Goal: Task Accomplishment & Management: Manage account settings

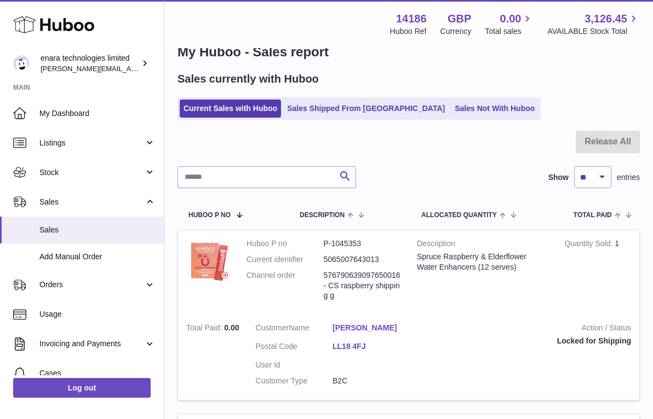
type input "**********"
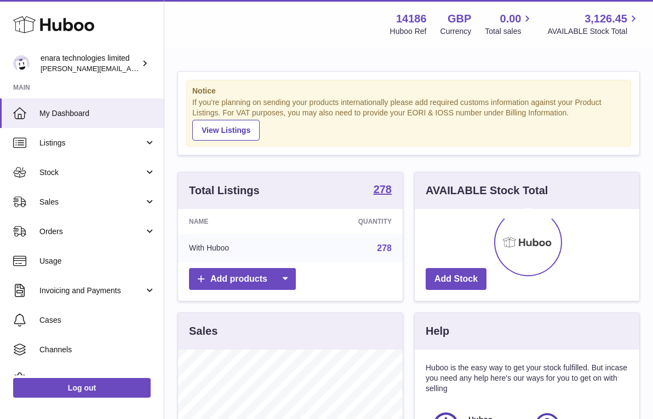
scroll to position [171, 224]
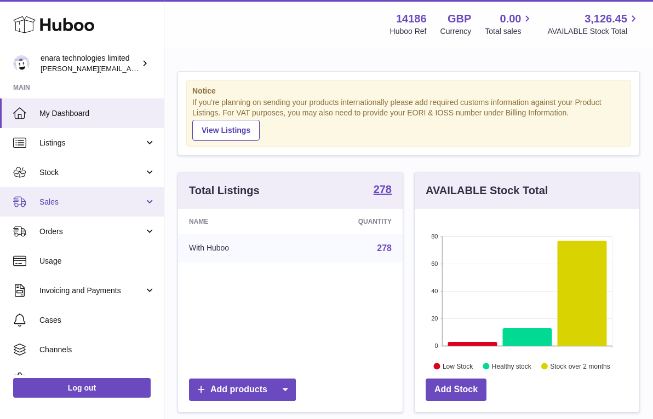
click at [130, 205] on span "Sales" at bounding box center [91, 202] width 105 height 10
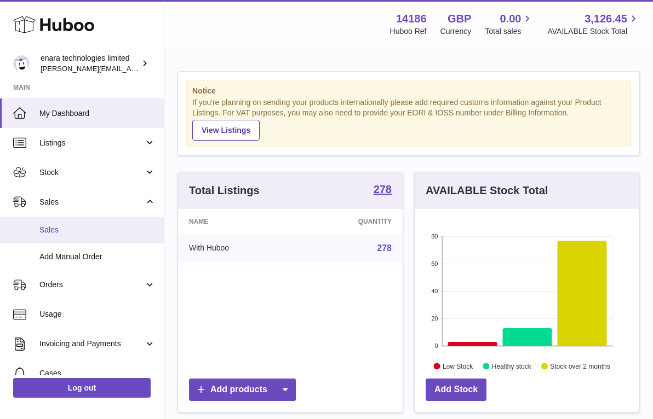
click at [113, 238] on link "Sales" at bounding box center [82, 230] width 164 height 27
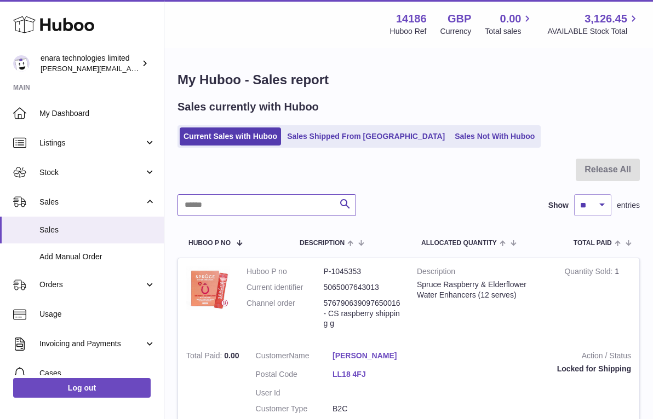
click at [284, 211] on input "text" at bounding box center [266, 205] width 179 height 22
paste input "**********"
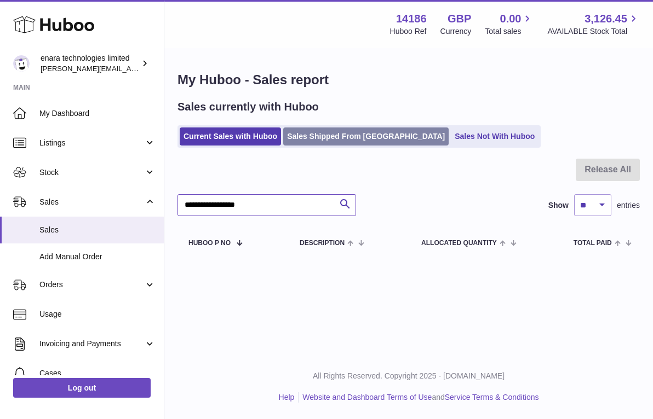
type input "**********"
click at [360, 141] on link "Sales Shipped From Huboo" at bounding box center [365, 137] width 165 height 18
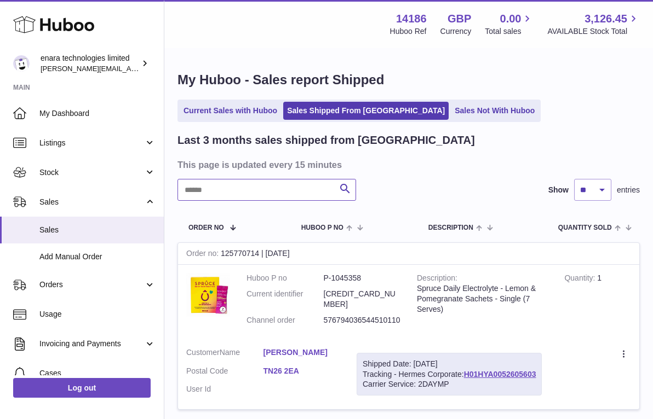
click at [284, 182] on input "text" at bounding box center [266, 190] width 179 height 22
paste input "**********"
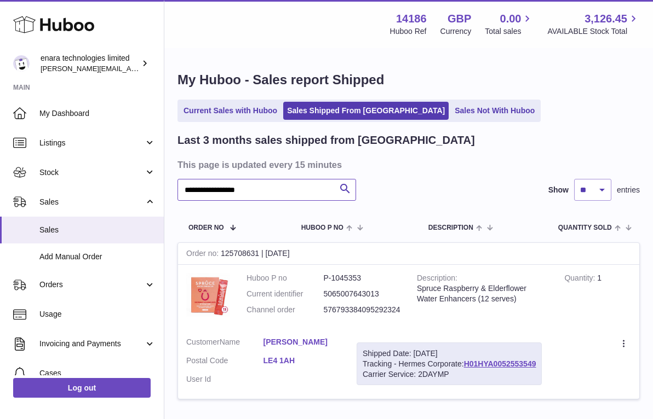
type input "**********"
drag, startPoint x: 541, startPoint y: 361, endPoint x: 468, endPoint y: 360, distance: 73.4
click at [468, 360] on div "Shipped Date: 30th Sep 2025 Tracking - Hermes Corporate: H01HYA0052553549 Carri…" at bounding box center [448, 364] width 185 height 43
copy div "H01HYA0052553549"
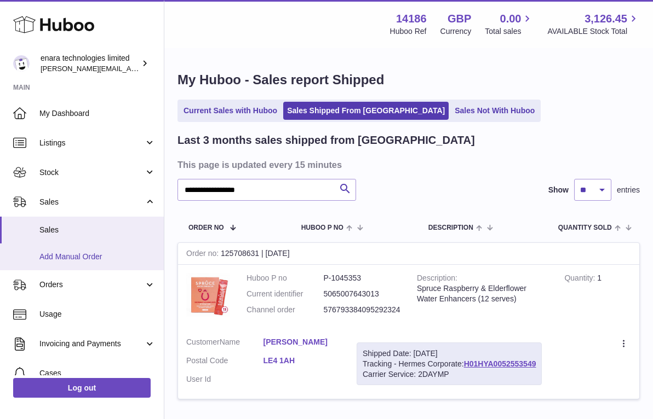
click at [91, 252] on span "Add Manual Order" at bounding box center [97, 257] width 116 height 10
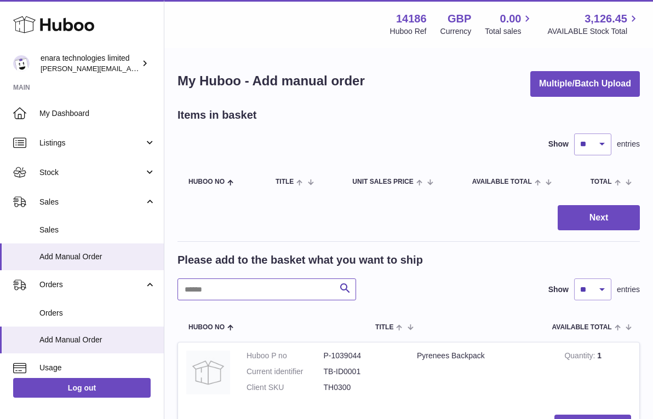
click at [292, 285] on input "text" at bounding box center [266, 290] width 179 height 22
type input "******"
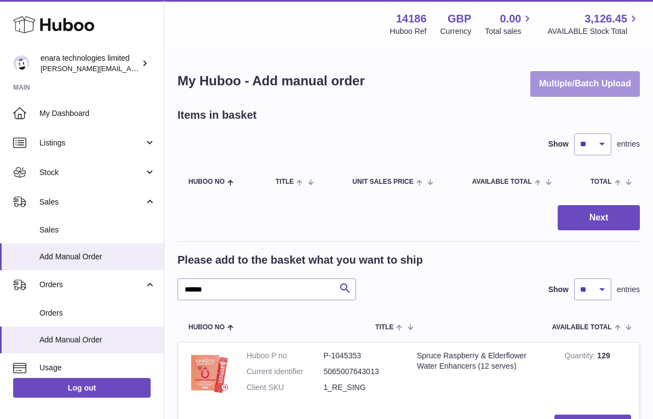
click at [588, 81] on button "Multiple/Batch Upload" at bounding box center [585, 84] width 110 height 26
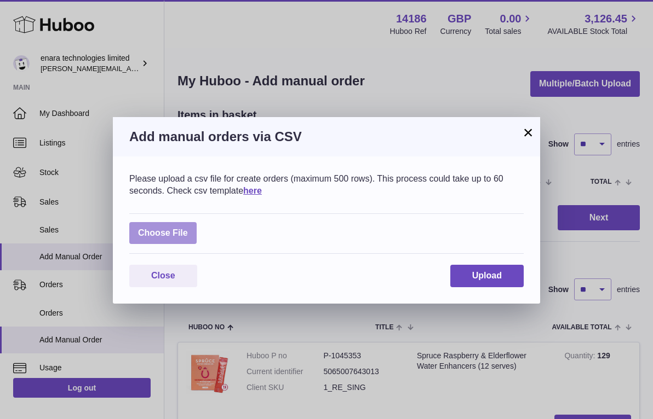
click at [179, 234] on label at bounding box center [162, 233] width 67 height 22
click at [188, 228] on input "file" at bounding box center [188, 228] width 1 height 1
type input "**********"
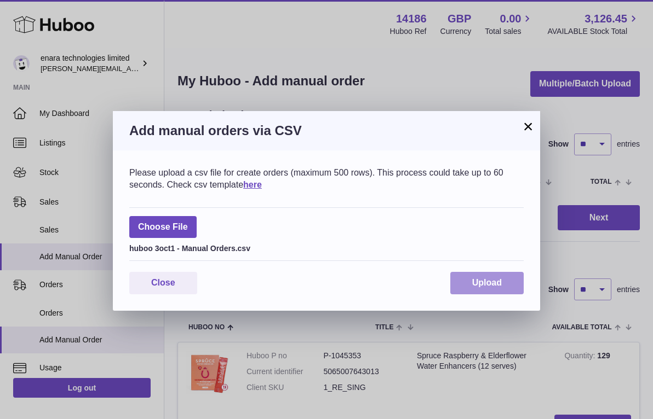
click at [498, 282] on span "Upload" at bounding box center [487, 282] width 30 height 9
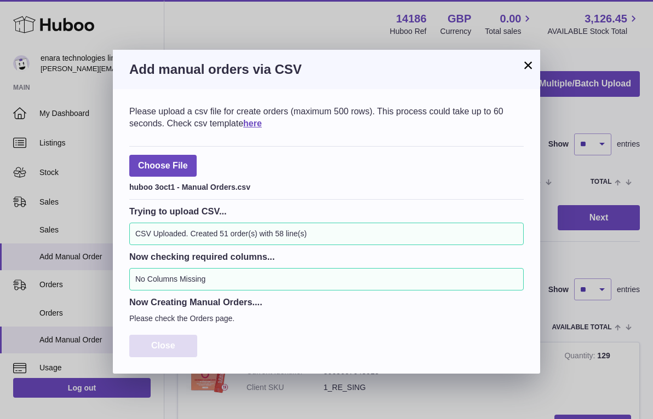
click at [164, 346] on span "Close" at bounding box center [163, 345] width 24 height 9
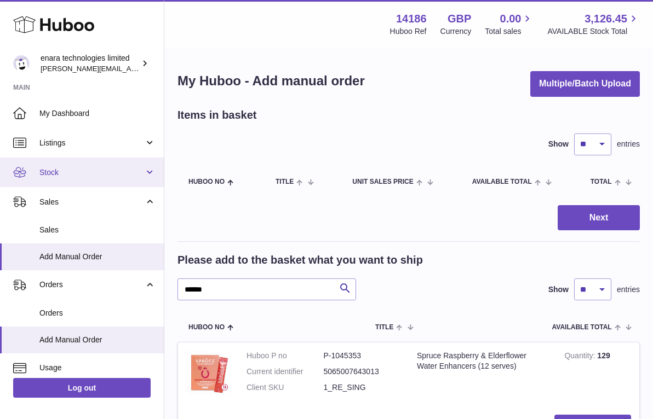
click at [81, 176] on link "Stock" at bounding box center [82, 173] width 164 height 30
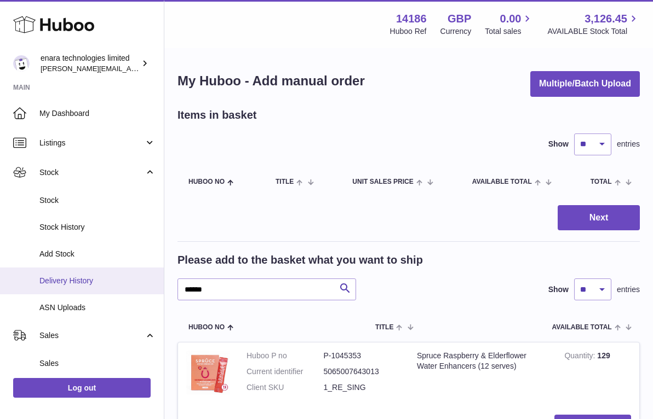
click at [95, 284] on link "Delivery History" at bounding box center [82, 281] width 164 height 27
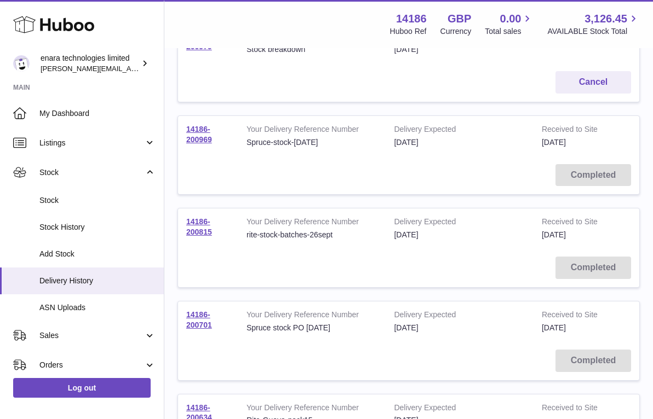
scroll to position [210, 0]
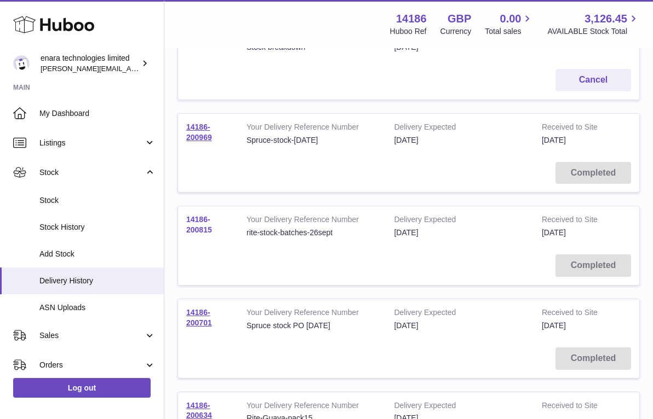
click at [200, 221] on link "14186-200815" at bounding box center [199, 224] width 26 height 19
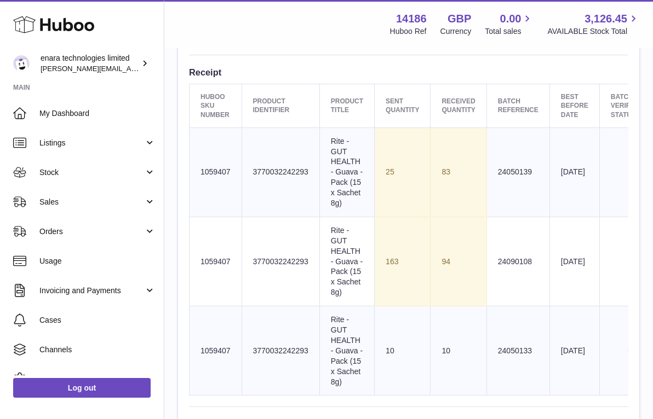
scroll to position [439, 0]
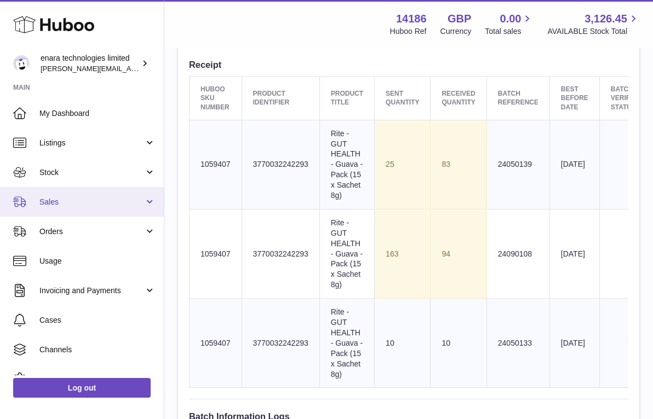
click at [118, 209] on link "Sales" at bounding box center [82, 202] width 164 height 30
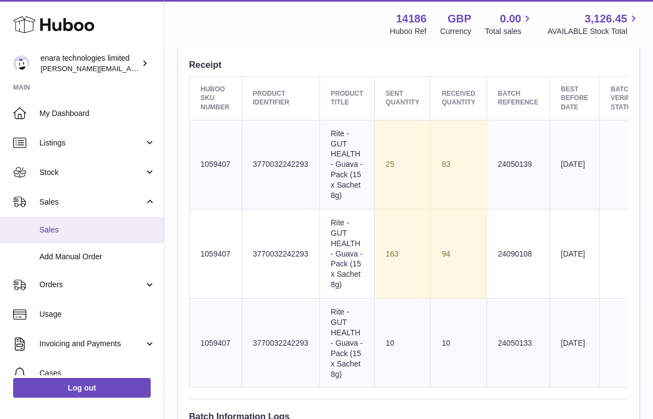
click at [111, 231] on span "Sales" at bounding box center [97, 230] width 116 height 10
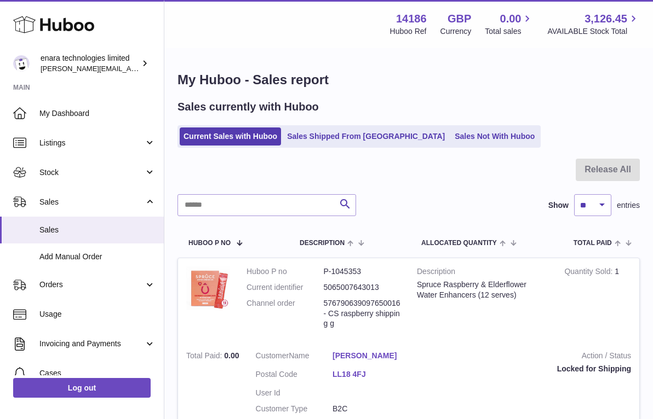
click at [467, 170] on div at bounding box center [408, 177] width 462 height 36
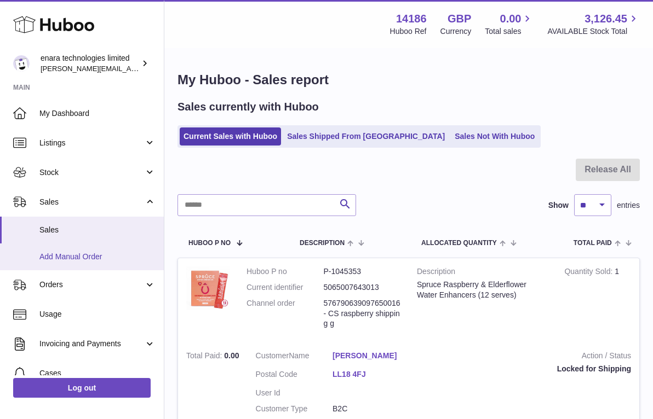
click at [123, 252] on span "Add Manual Order" at bounding box center [97, 257] width 116 height 10
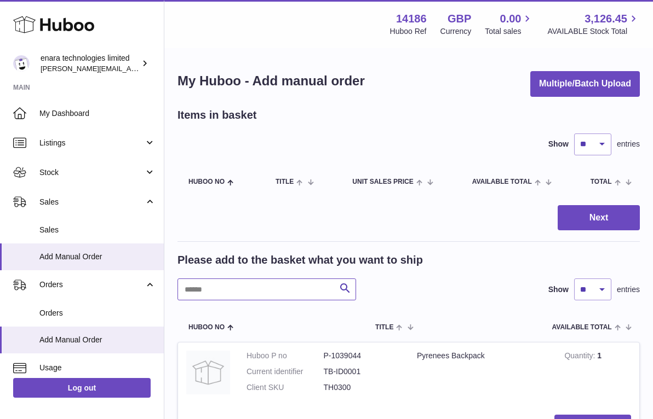
click at [289, 293] on input "text" at bounding box center [266, 290] width 179 height 22
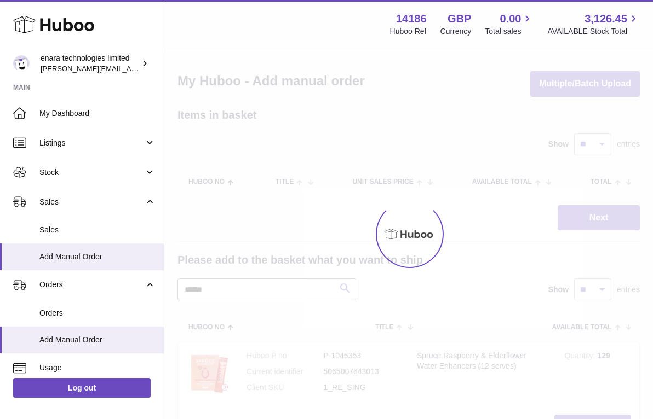
type input "******"
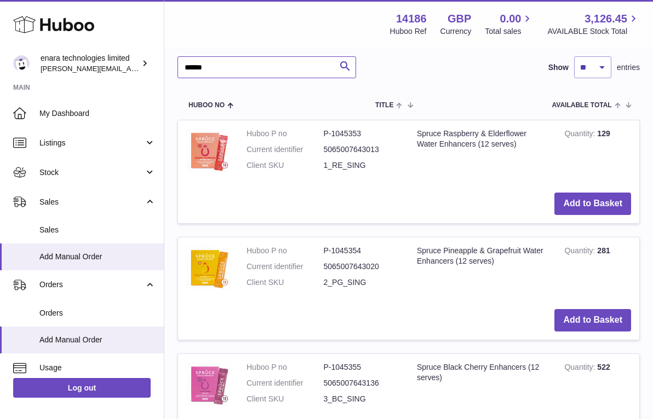
scroll to position [183, 0]
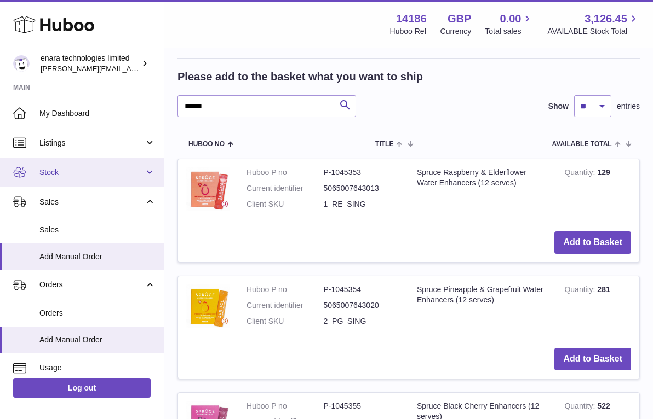
click at [70, 169] on span "Stock" at bounding box center [91, 173] width 105 height 10
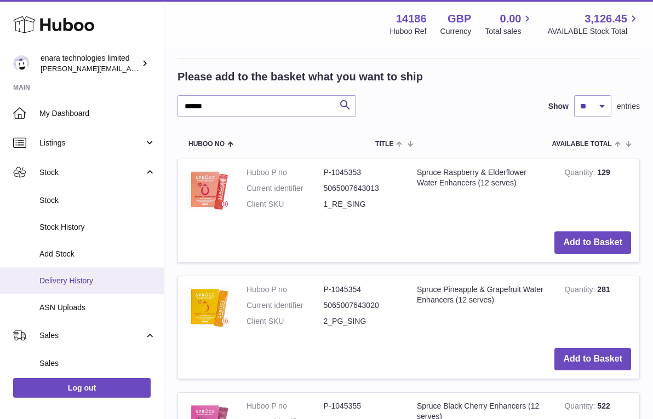
click at [99, 281] on span "Delivery History" at bounding box center [97, 281] width 116 height 10
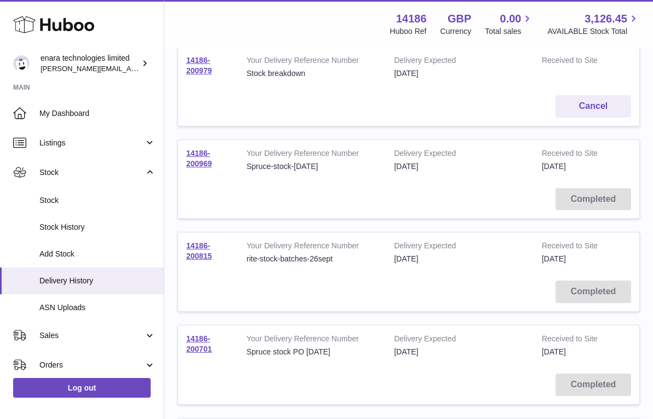
scroll to position [184, 0]
click at [193, 156] on link "14186-200969" at bounding box center [199, 157] width 26 height 19
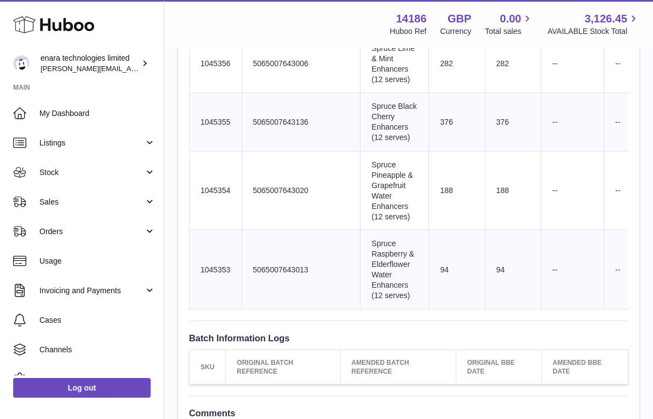
scroll to position [617, 0]
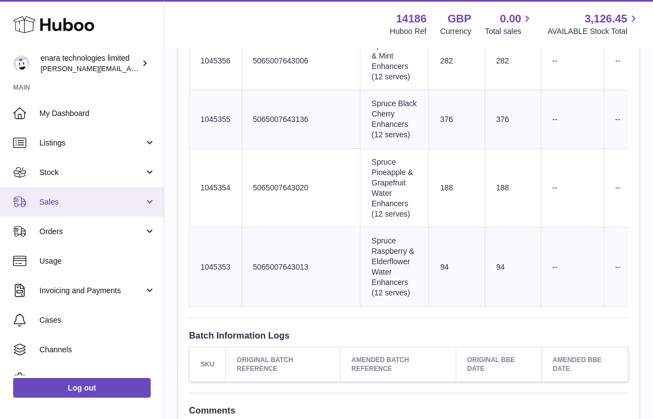
click at [95, 203] on span "Sales" at bounding box center [91, 202] width 105 height 10
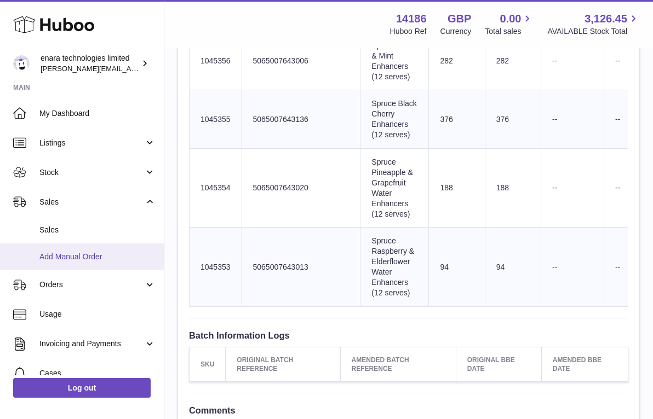
click at [96, 264] on link "Add Manual Order" at bounding box center [82, 257] width 164 height 27
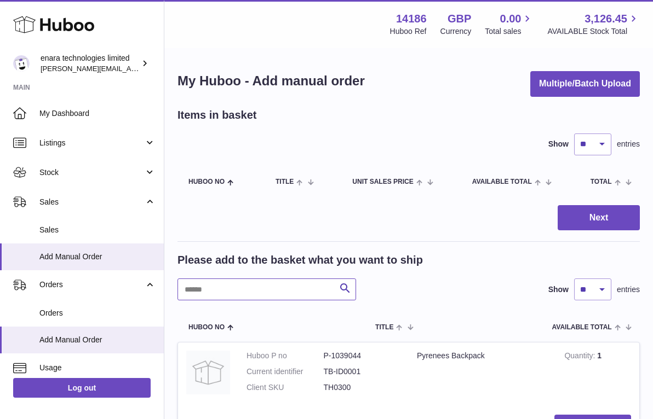
click at [295, 283] on input "text" at bounding box center [266, 290] width 179 height 22
type input "******"
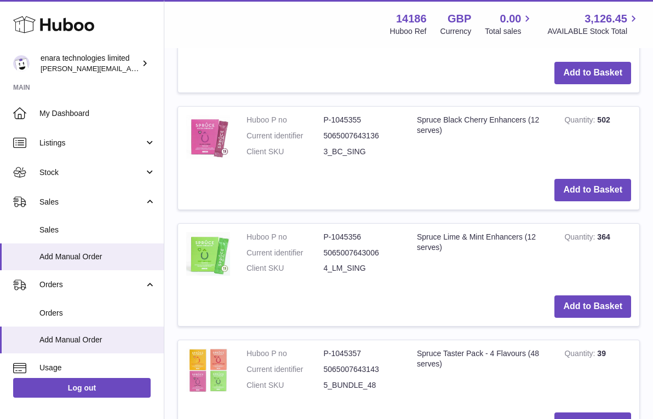
scroll to position [470, 0]
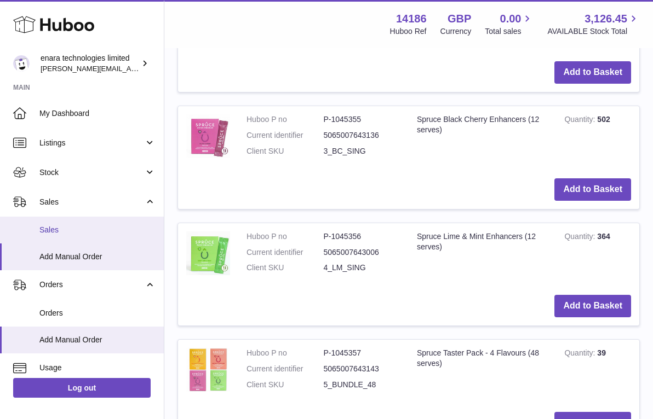
click at [116, 233] on span "Sales" at bounding box center [97, 230] width 116 height 10
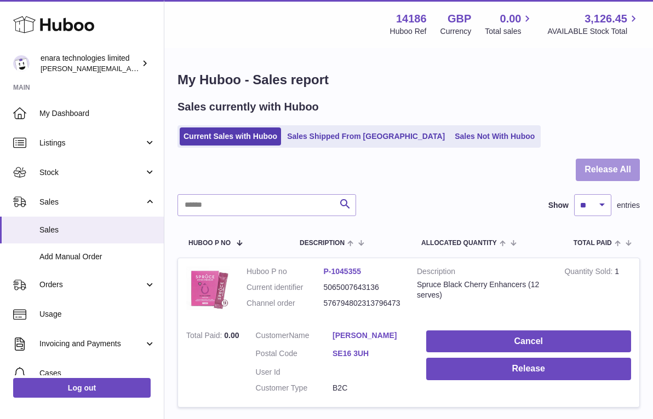
click at [594, 168] on button "Release All" at bounding box center [607, 170] width 64 height 22
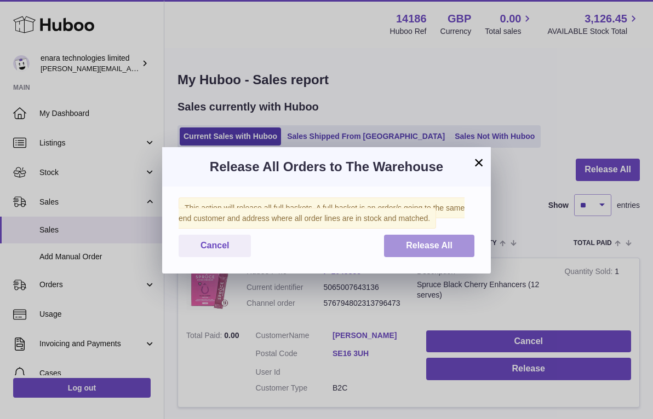
click at [427, 247] on span "Release All" at bounding box center [429, 245] width 47 height 9
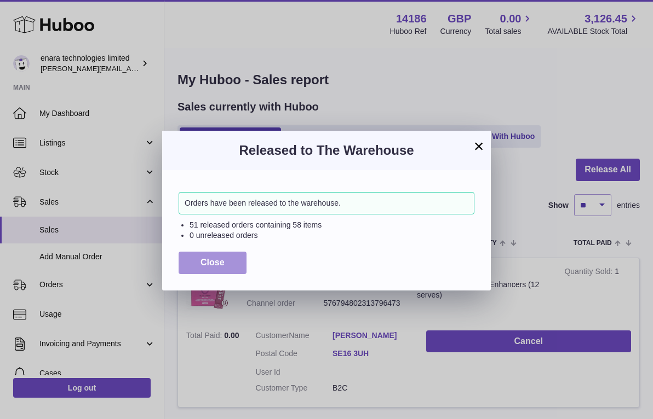
click at [225, 252] on button "Close" at bounding box center [213, 263] width 68 height 22
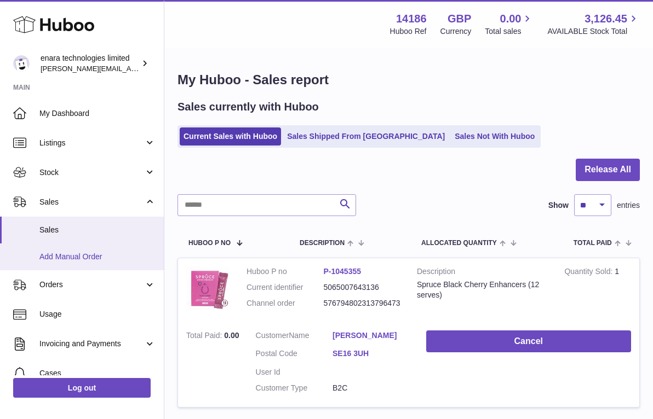
click at [140, 249] on link "Add Manual Order" at bounding box center [82, 257] width 164 height 27
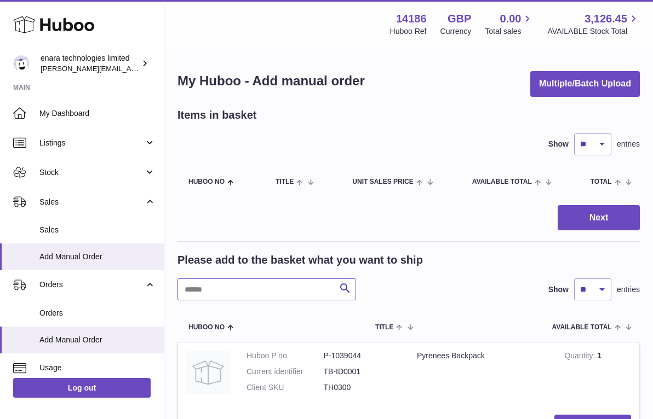
click at [309, 289] on input "text" at bounding box center [266, 290] width 179 height 22
type input "******"
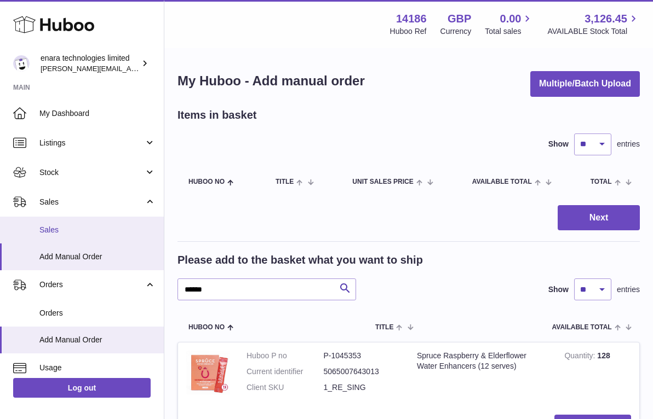
click at [91, 230] on span "Sales" at bounding box center [97, 230] width 116 height 10
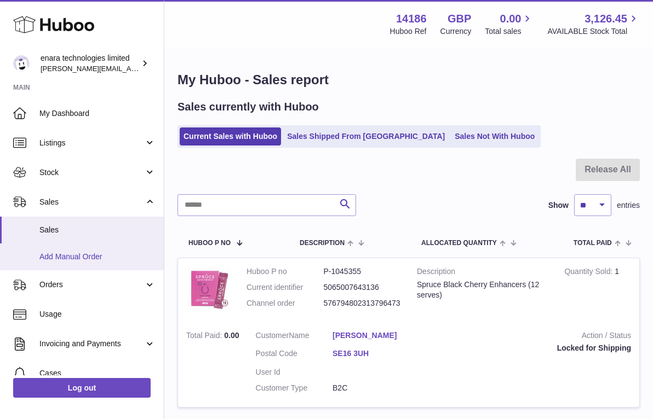
click at [102, 260] on span "Add Manual Order" at bounding box center [97, 257] width 116 height 10
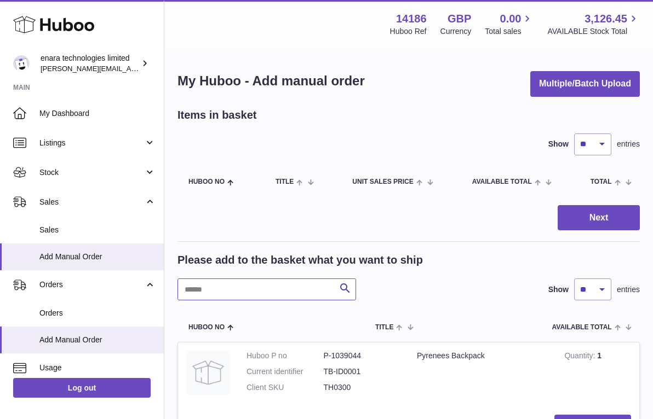
click at [300, 285] on input "text" at bounding box center [266, 290] width 179 height 22
type input "****"
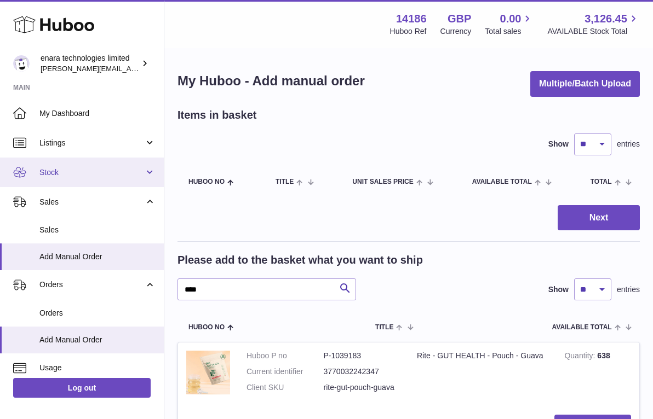
click at [81, 164] on link "Stock" at bounding box center [82, 173] width 164 height 30
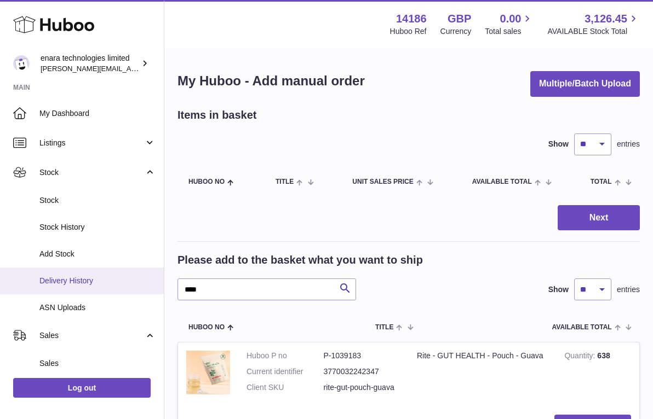
click at [94, 276] on span "Delivery History" at bounding box center [97, 281] width 116 height 10
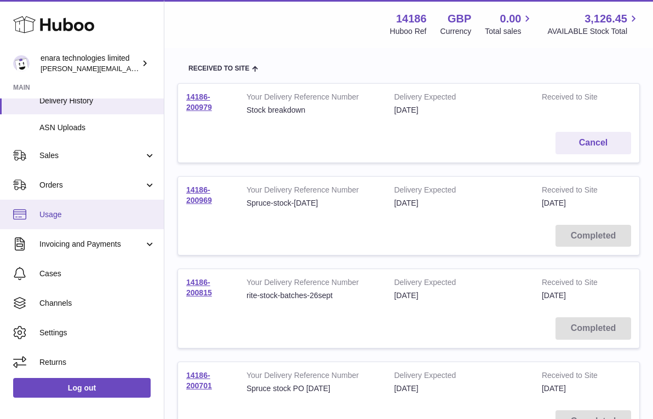
scroll to position [180, 0]
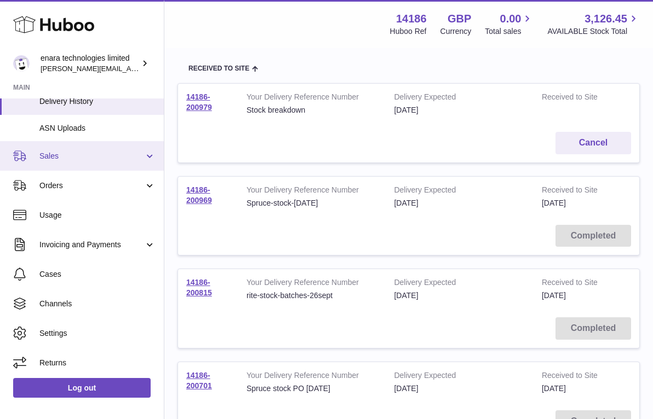
click at [97, 162] on link "Sales" at bounding box center [82, 156] width 164 height 30
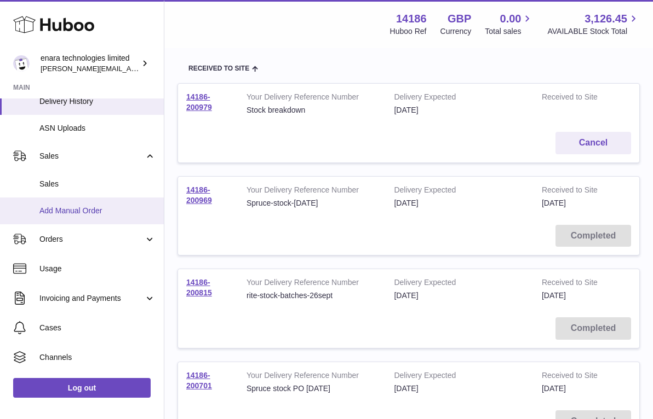
click at [94, 206] on span "Add Manual Order" at bounding box center [97, 211] width 116 height 10
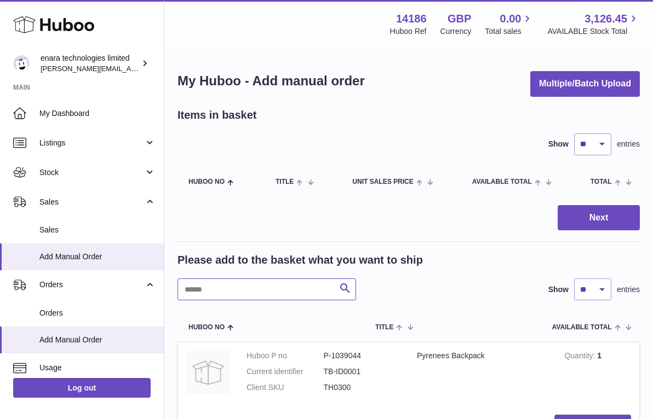
click at [281, 289] on input "text" at bounding box center [266, 290] width 179 height 22
type input "****"
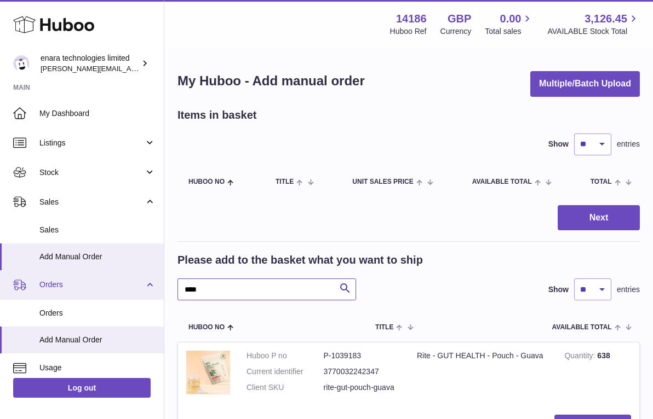
drag, startPoint x: 226, startPoint y: 289, endPoint x: 134, endPoint y: 284, distance: 92.1
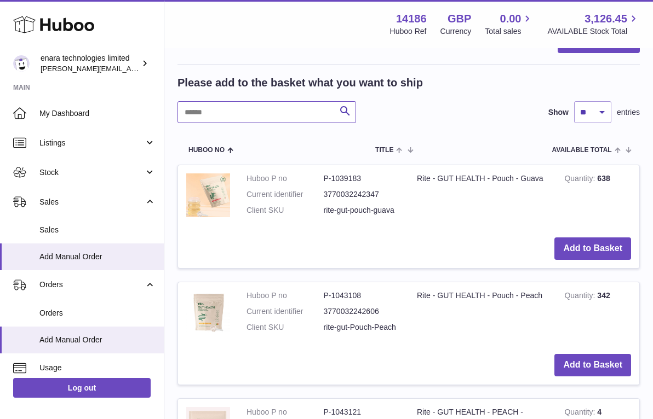
scroll to position [179, 0]
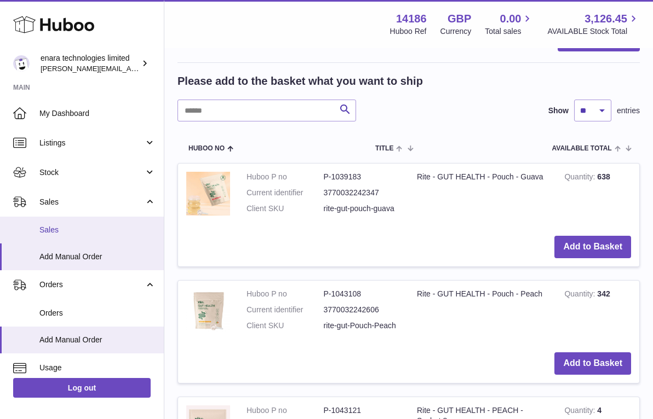
click at [105, 225] on span "Sales" at bounding box center [97, 230] width 116 height 10
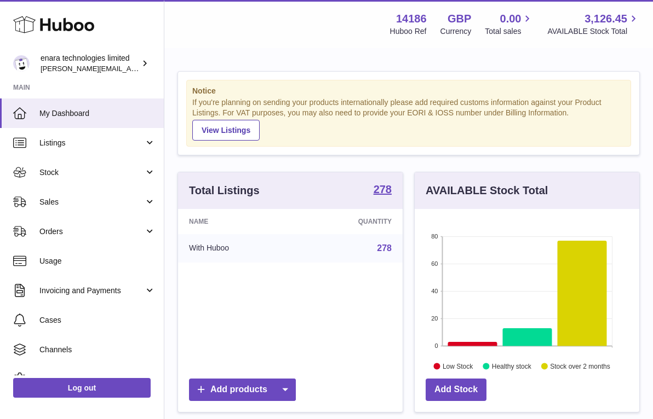
scroll to position [171, 224]
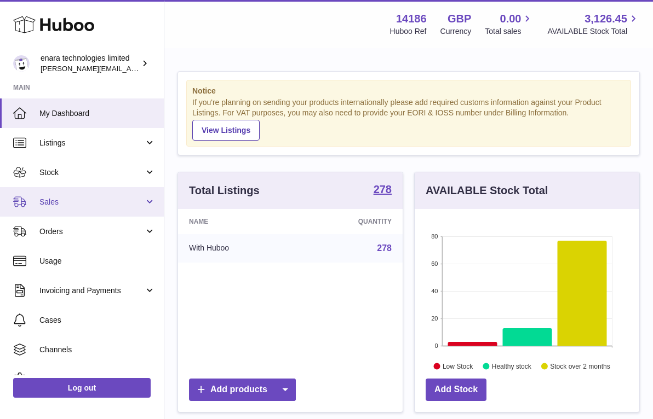
click at [134, 195] on link "Sales" at bounding box center [82, 202] width 164 height 30
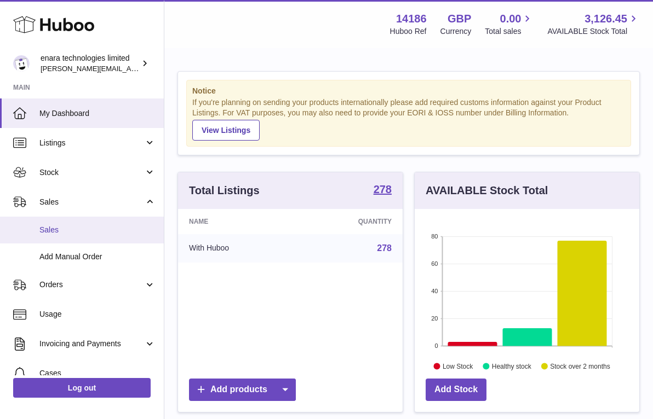
click at [103, 227] on span "Sales" at bounding box center [97, 230] width 116 height 10
